Goal: Information Seeking & Learning: Check status

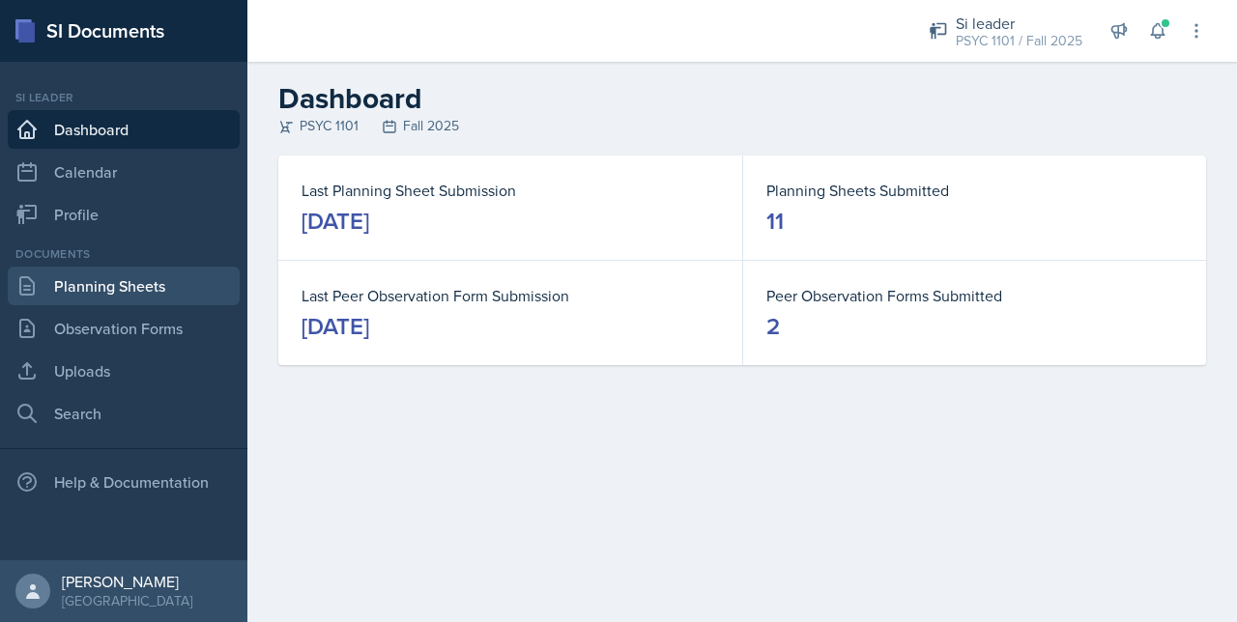
click at [90, 299] on link "Planning Sheets" at bounding box center [124, 286] width 232 height 39
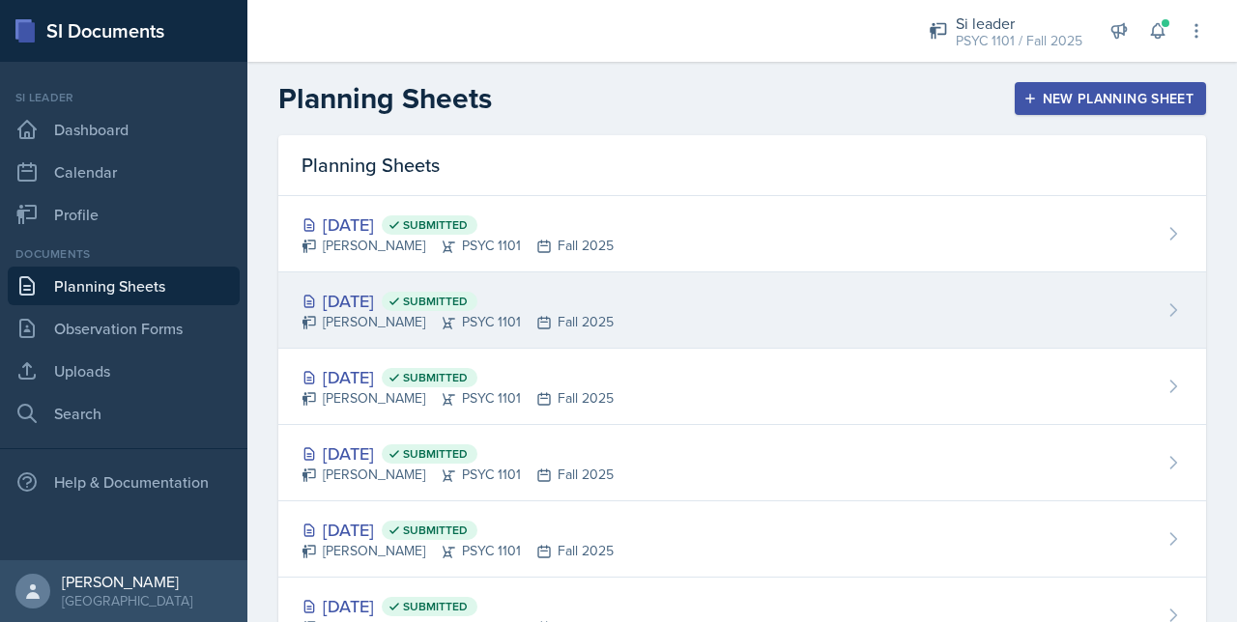
click at [468, 300] on span "Submitted" at bounding box center [435, 301] width 65 height 15
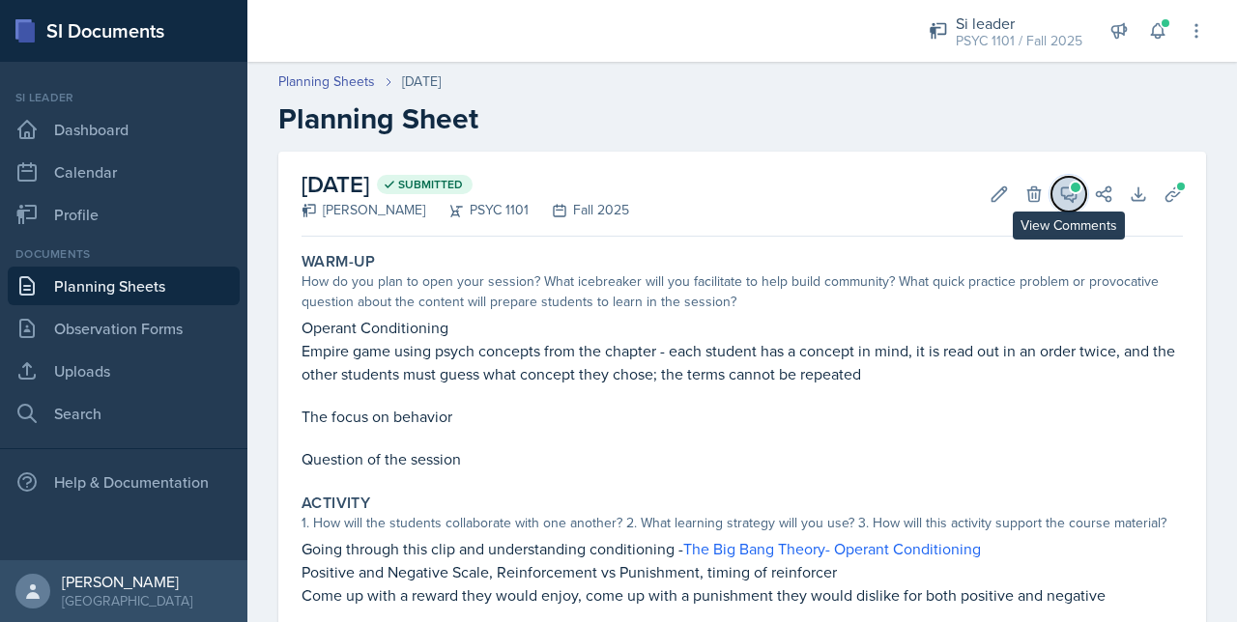
click at [1059, 191] on icon at bounding box center [1068, 194] width 19 height 19
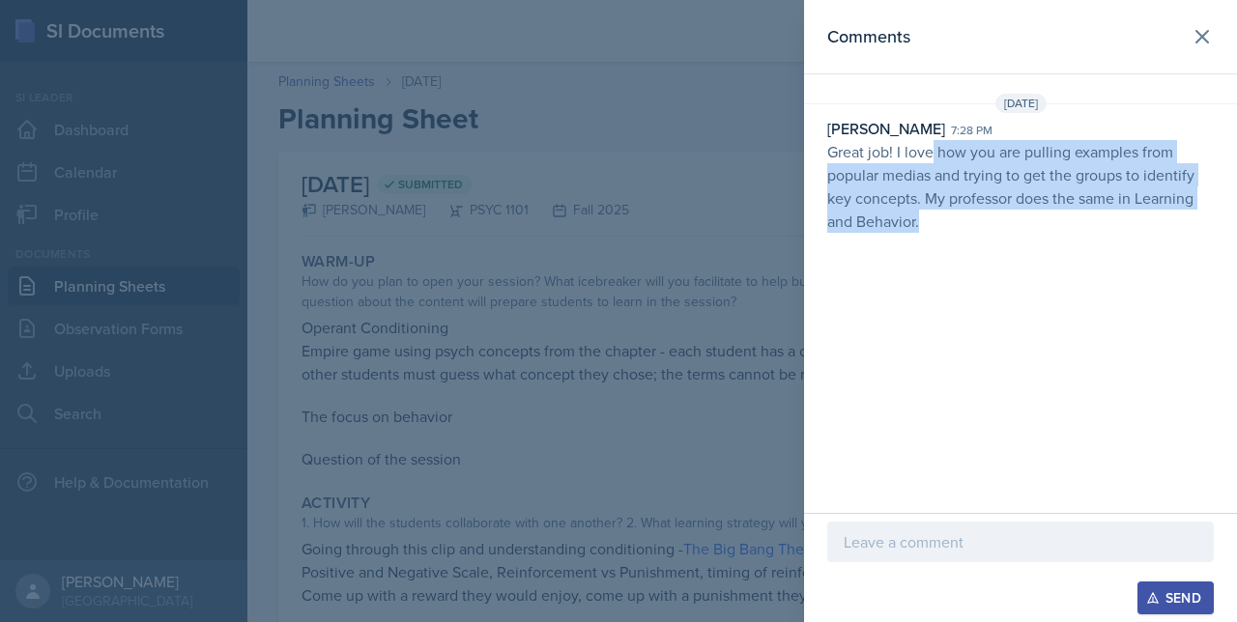
drag, startPoint x: 931, startPoint y: 154, endPoint x: 927, endPoint y: 229, distance: 75.5
click at [927, 229] on p "Great job! I love how you are pulling examples from popular medias and trying t…" at bounding box center [1020, 186] width 386 height 93
drag, startPoint x: 927, startPoint y: 229, endPoint x: 906, endPoint y: 275, distance: 51.0
click at [906, 275] on div "Comments [DATE] [PERSON_NAME] 7:28 pm Great job! I love how you are pulling exa…" at bounding box center [1020, 256] width 433 height 513
click at [992, 220] on p "Great job! I love how you are pulling examples from popular medias and trying t…" at bounding box center [1020, 186] width 386 height 93
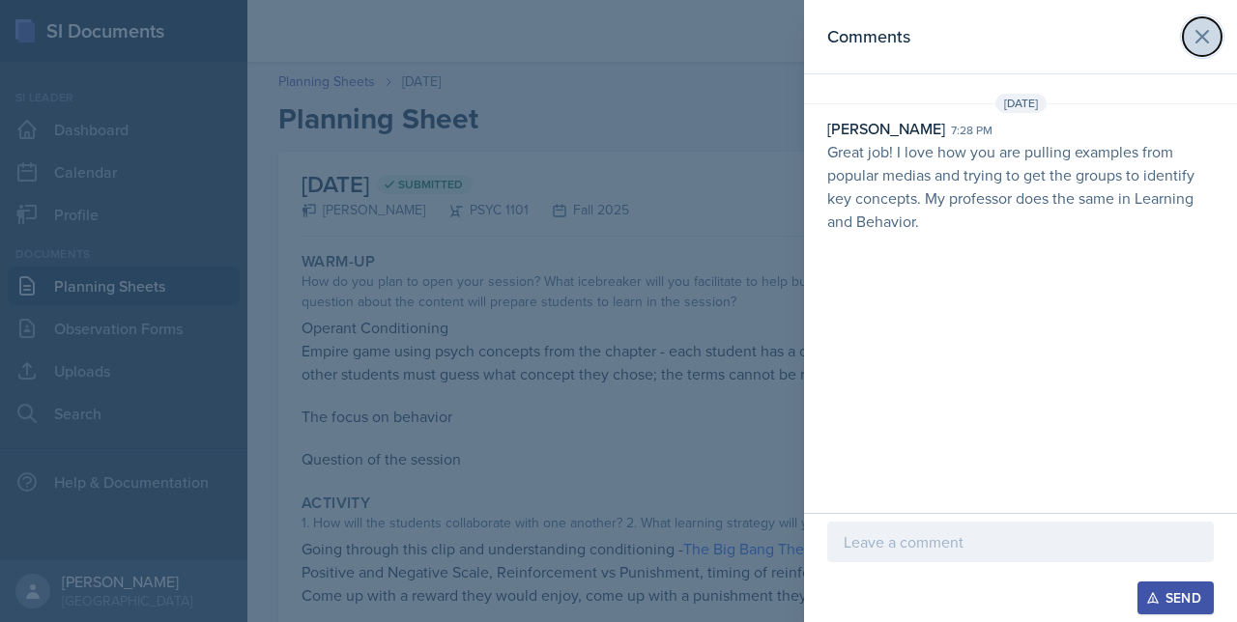
click at [1208, 34] on icon at bounding box center [1201, 36] width 23 height 23
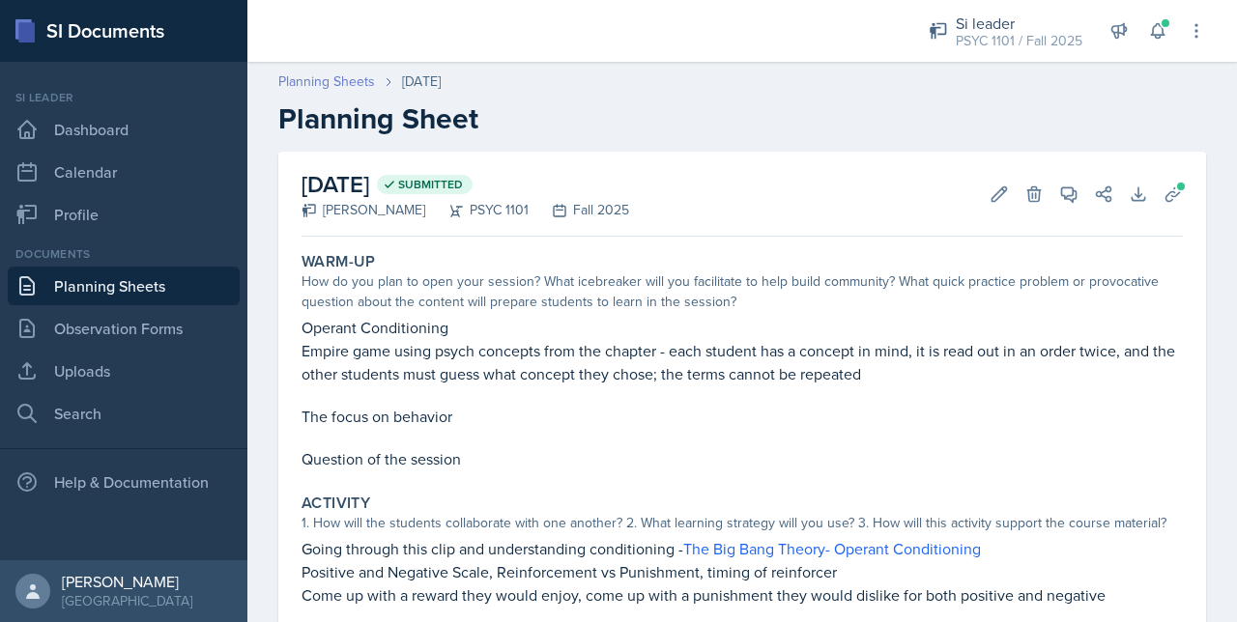
drag, startPoint x: 317, startPoint y: 71, endPoint x: 317, endPoint y: 81, distance: 10.6
click at [317, 81] on header "Planning Sheets [DATE] Planning Sheet" at bounding box center [741, 103] width 989 height 103
click at [317, 71] on link "Planning Sheets" at bounding box center [326, 81] width 97 height 20
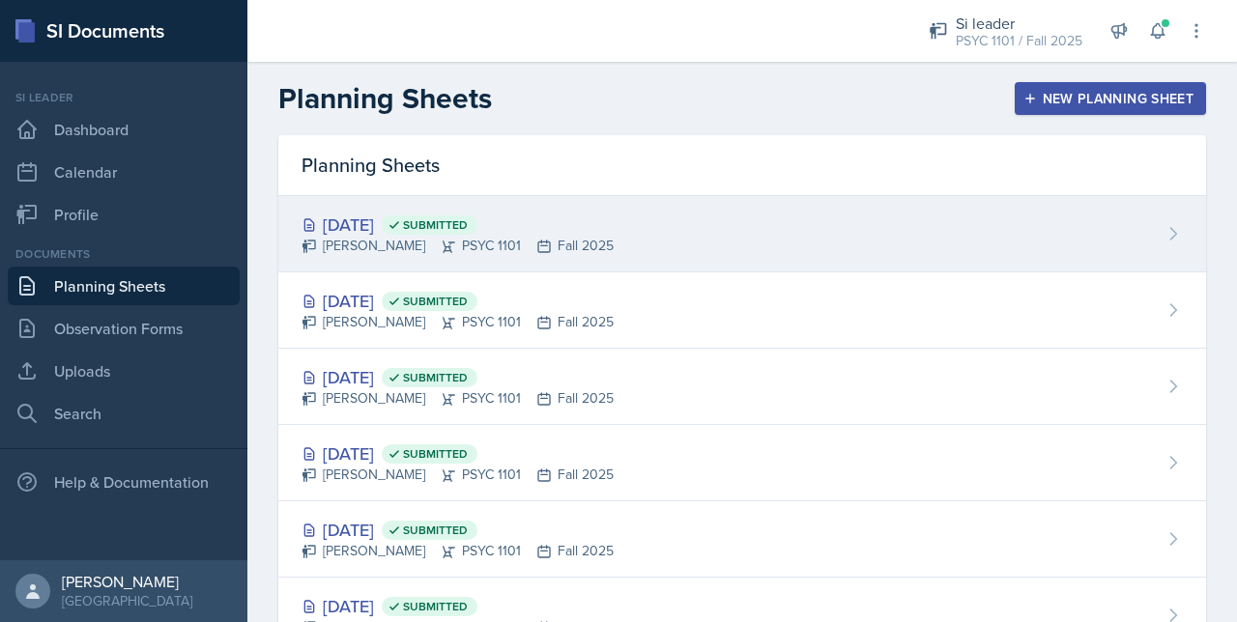
click at [393, 218] on div "[DATE] Submitted" at bounding box center [457, 225] width 312 height 26
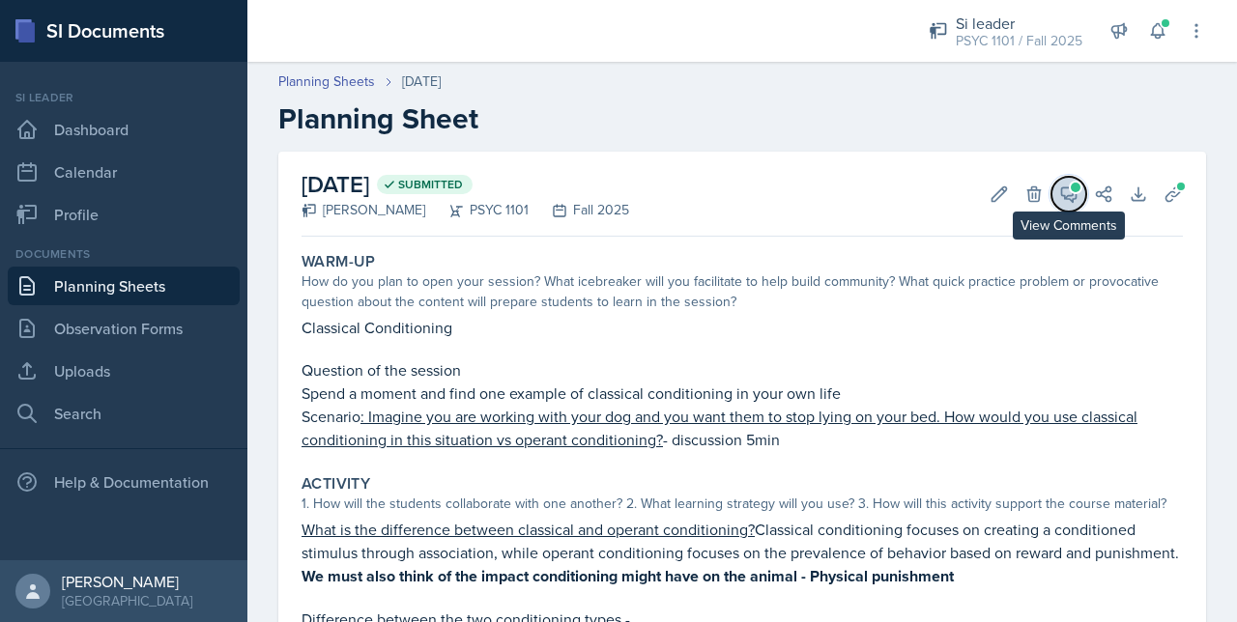
click at [1065, 198] on button "View Comments" at bounding box center [1068, 194] width 35 height 35
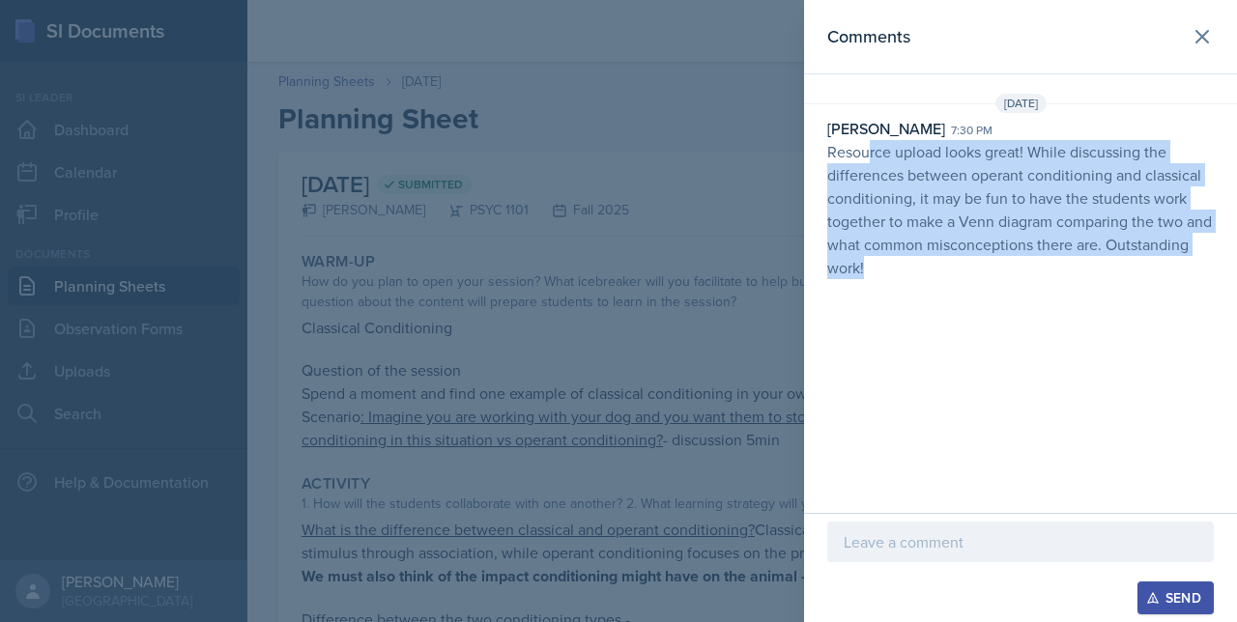
drag, startPoint x: 871, startPoint y: 157, endPoint x: 938, endPoint y: 276, distance: 137.1
click at [938, 276] on p "Resource upload looks great! While discussing the differences between operant c…" at bounding box center [1020, 209] width 386 height 139
drag, startPoint x: 938, startPoint y: 276, endPoint x: 934, endPoint y: 339, distance: 62.9
click at [934, 339] on div "Comments [DATE] [PERSON_NAME] 7:30 pm Resource upload looks great! While discus…" at bounding box center [1020, 256] width 433 height 513
click at [1196, 30] on icon at bounding box center [1201, 36] width 23 height 23
